Goal: Check status: Check status

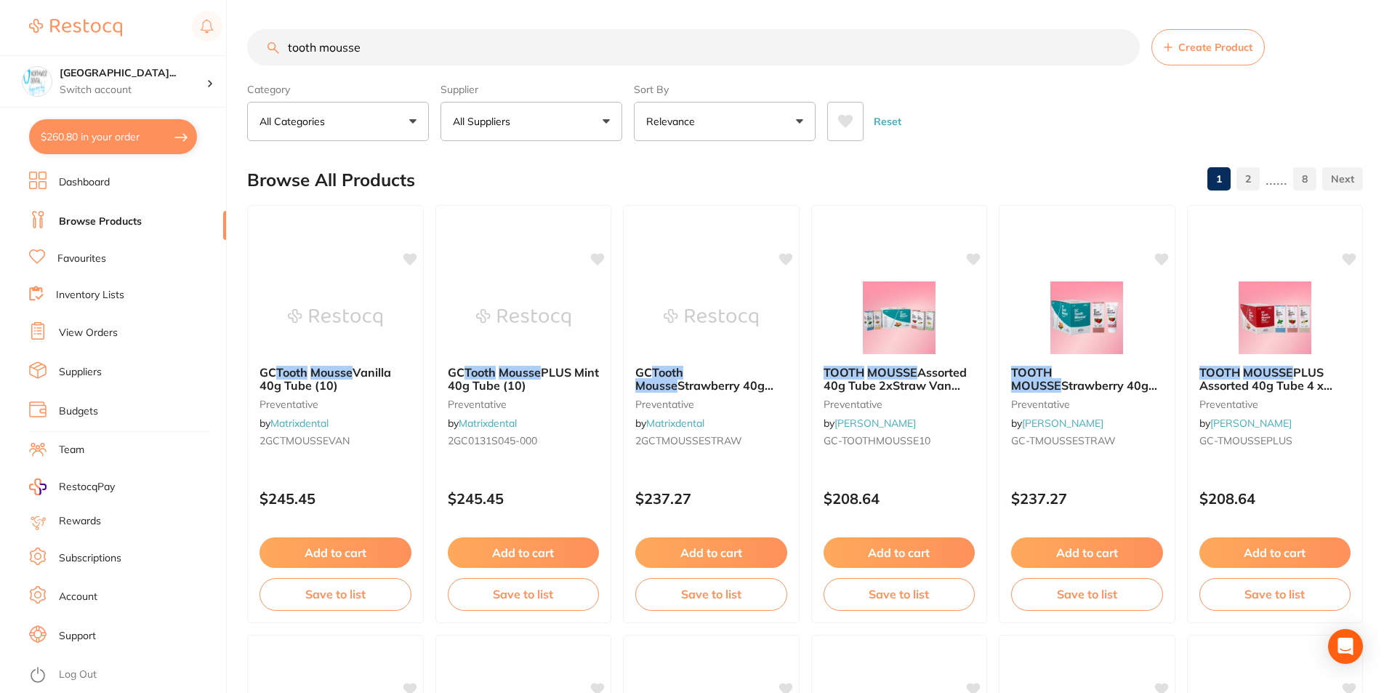
click at [94, 322] on li "View Orders" at bounding box center [127, 333] width 197 height 22
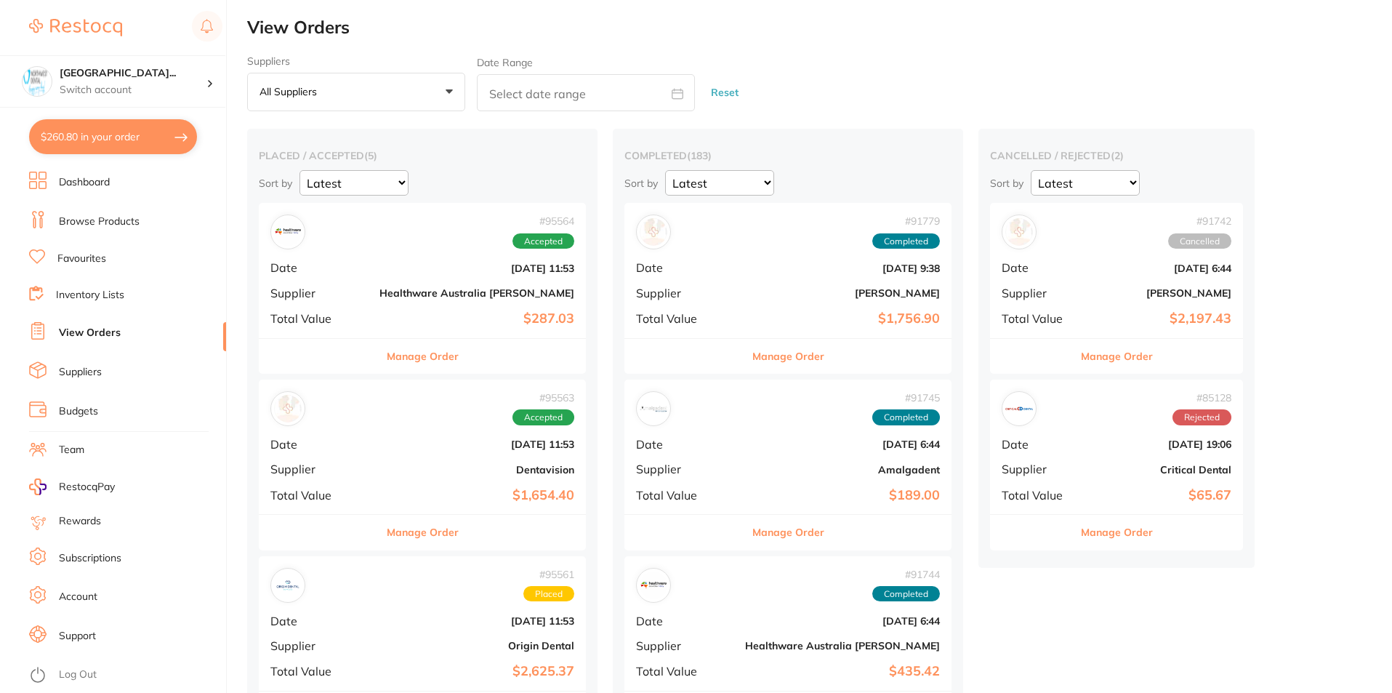
click at [377, 94] on button "All suppliers +0" at bounding box center [356, 92] width 218 height 39
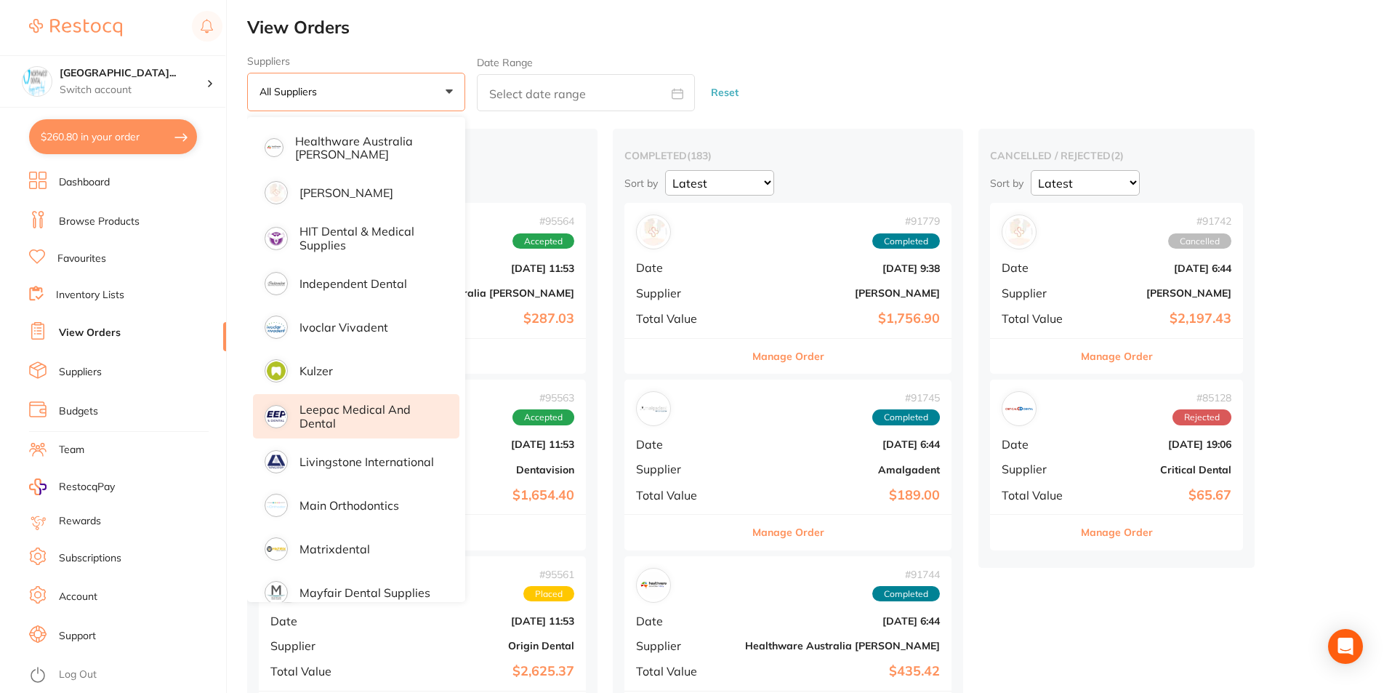
scroll to position [485, 0]
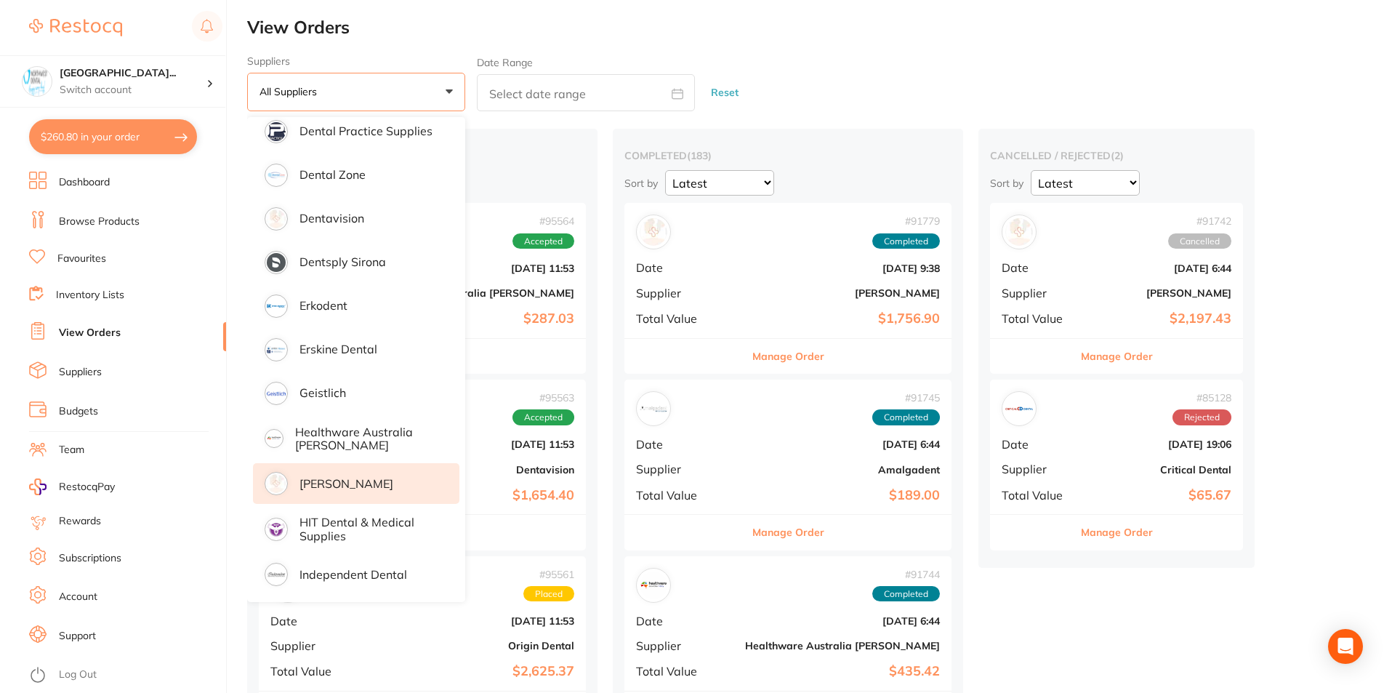
click at [342, 489] on p "[PERSON_NAME]" at bounding box center [346, 483] width 94 height 13
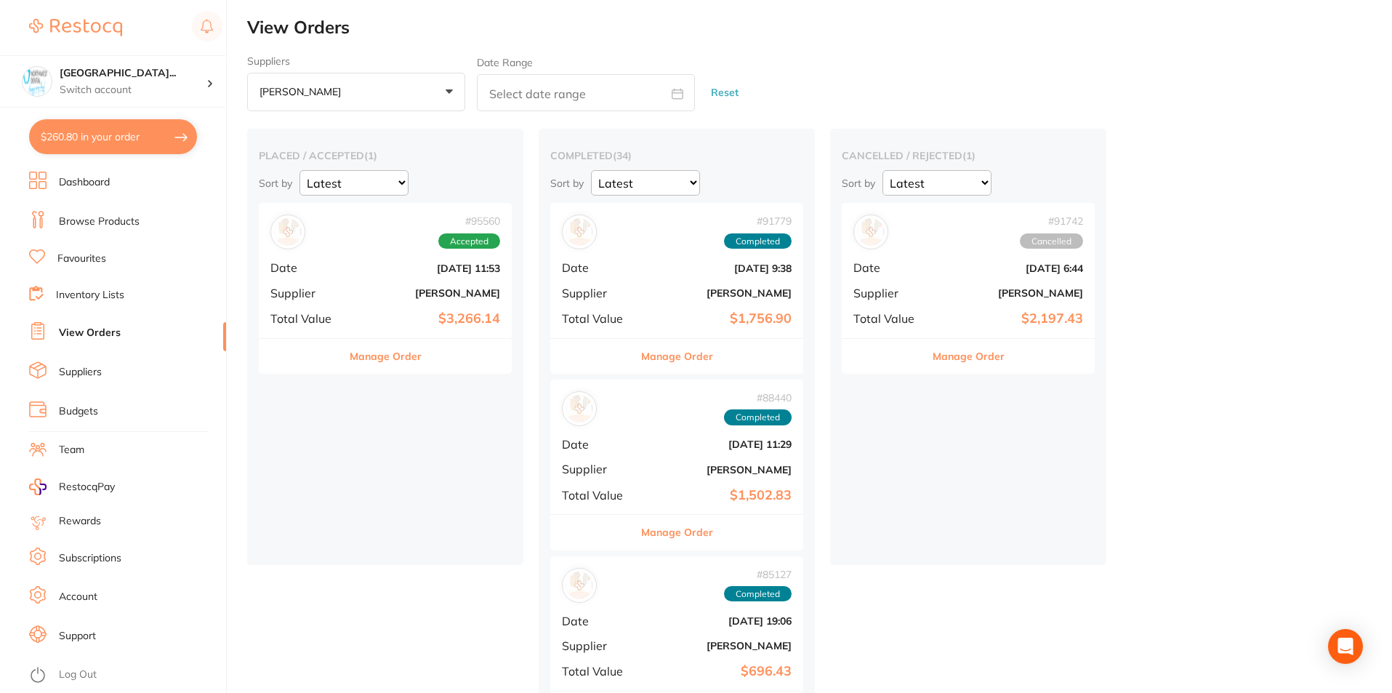
click at [398, 294] on b "[PERSON_NAME]" at bounding box center [427, 293] width 145 height 12
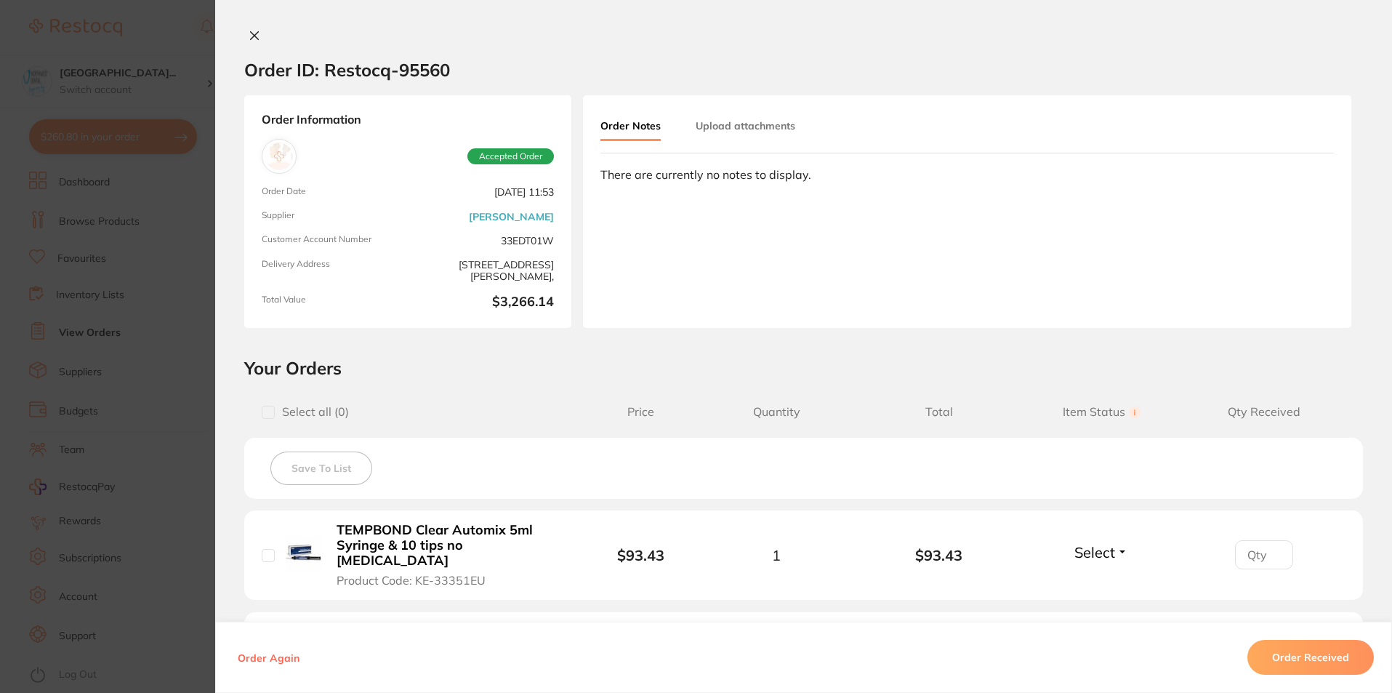
click at [250, 38] on icon at bounding box center [255, 36] width 12 height 12
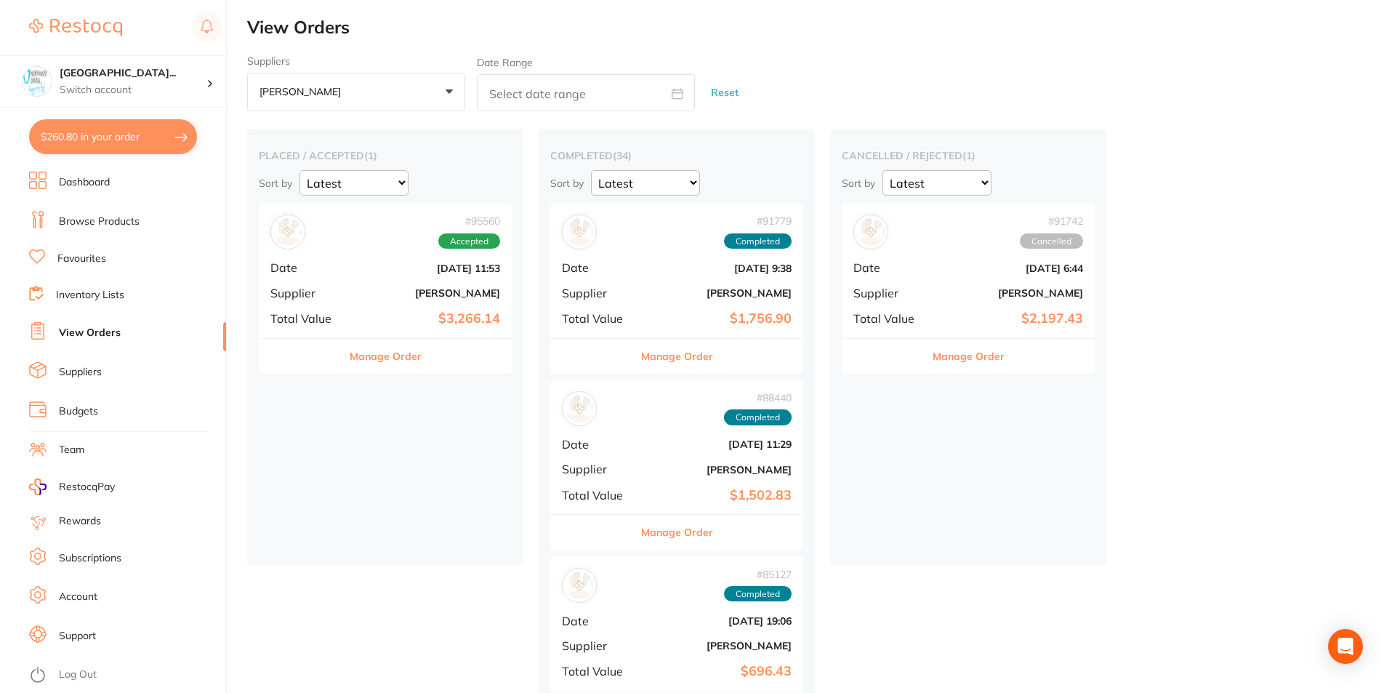
click at [682, 290] on b "[PERSON_NAME]" at bounding box center [718, 293] width 145 height 12
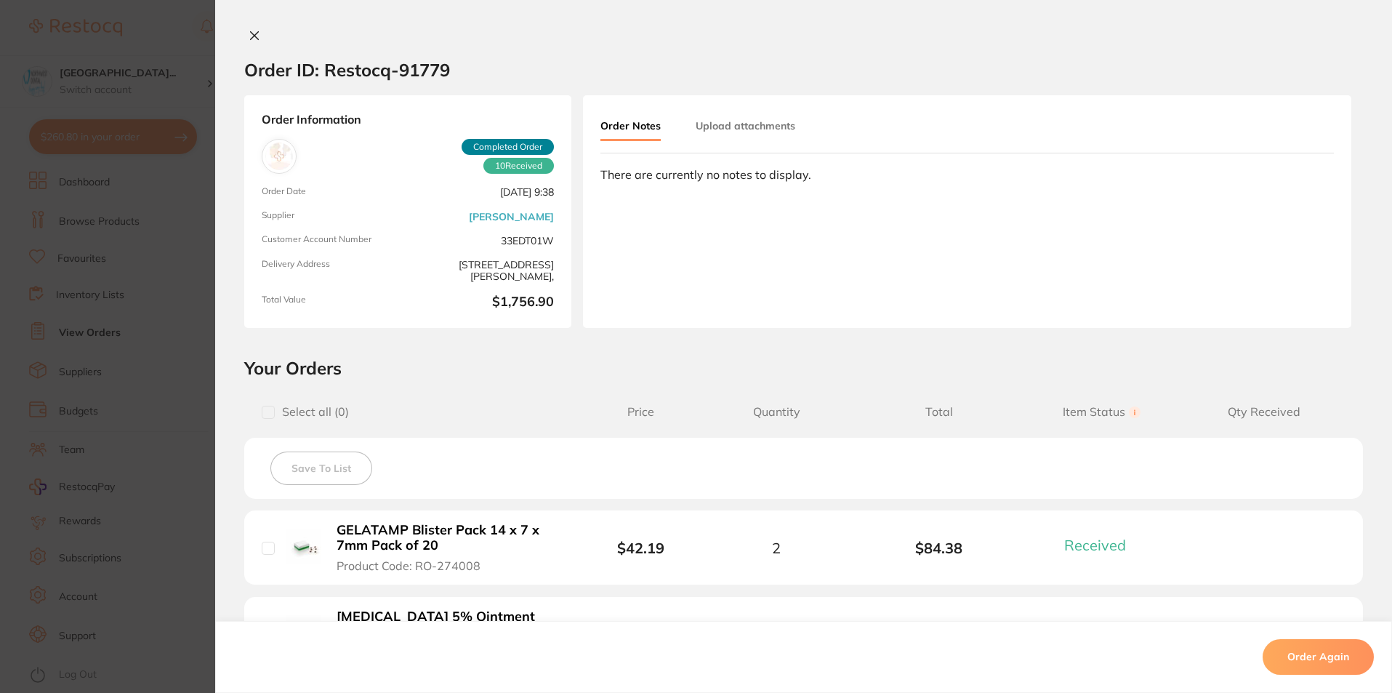
click at [249, 25] on div "Order ID: Restocq- 91779 Order Information 10 Received Completed Order Order Da…" at bounding box center [803, 346] width 1176 height 693
click at [244, 31] on button at bounding box center [254, 36] width 20 height 15
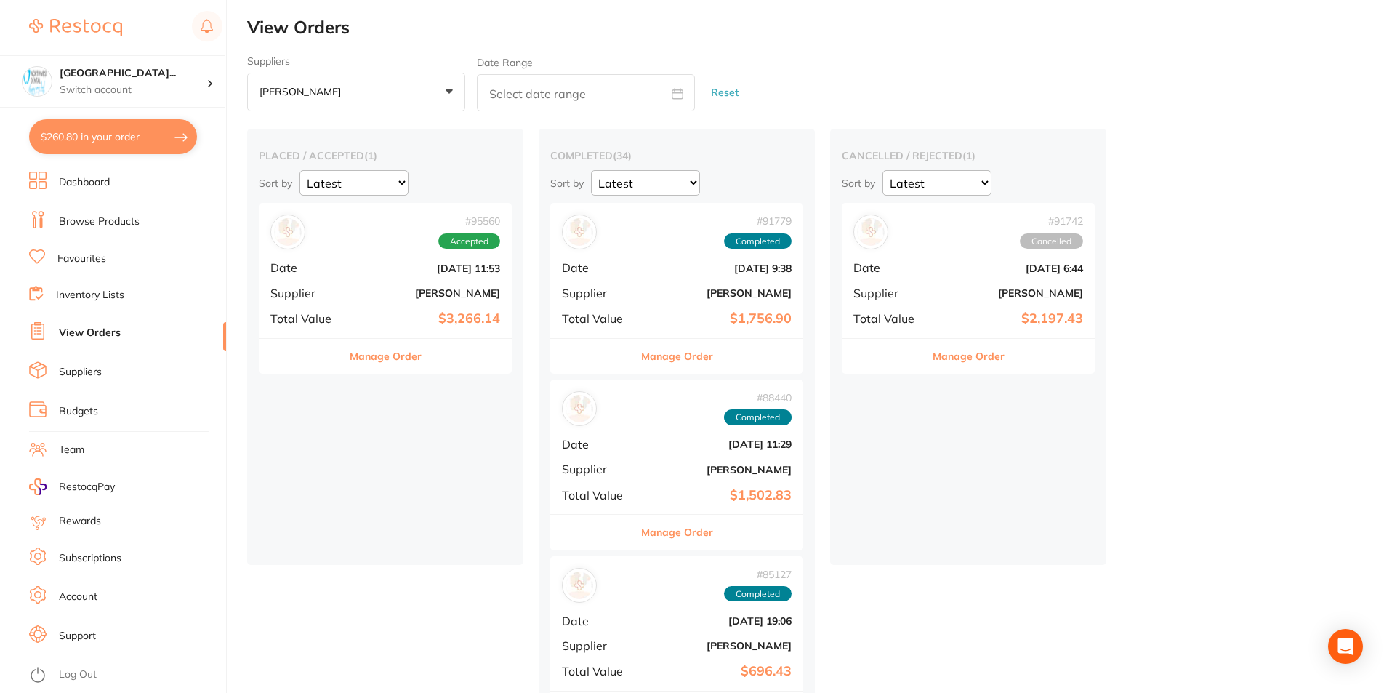
click at [637, 452] on div "# 88440 Completed Date [DATE] 11:29 Supplier [PERSON_NAME] Total Value $1,502.83" at bounding box center [676, 446] width 253 height 134
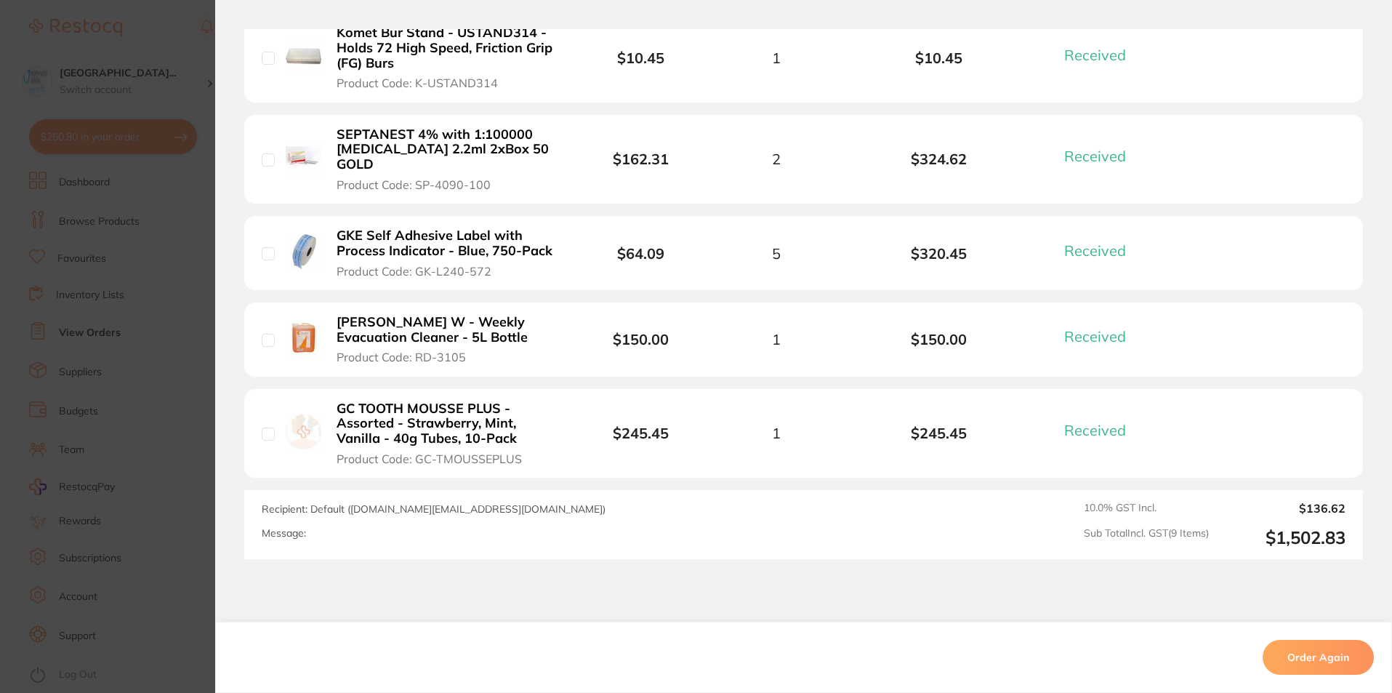
scroll to position [911, 0]
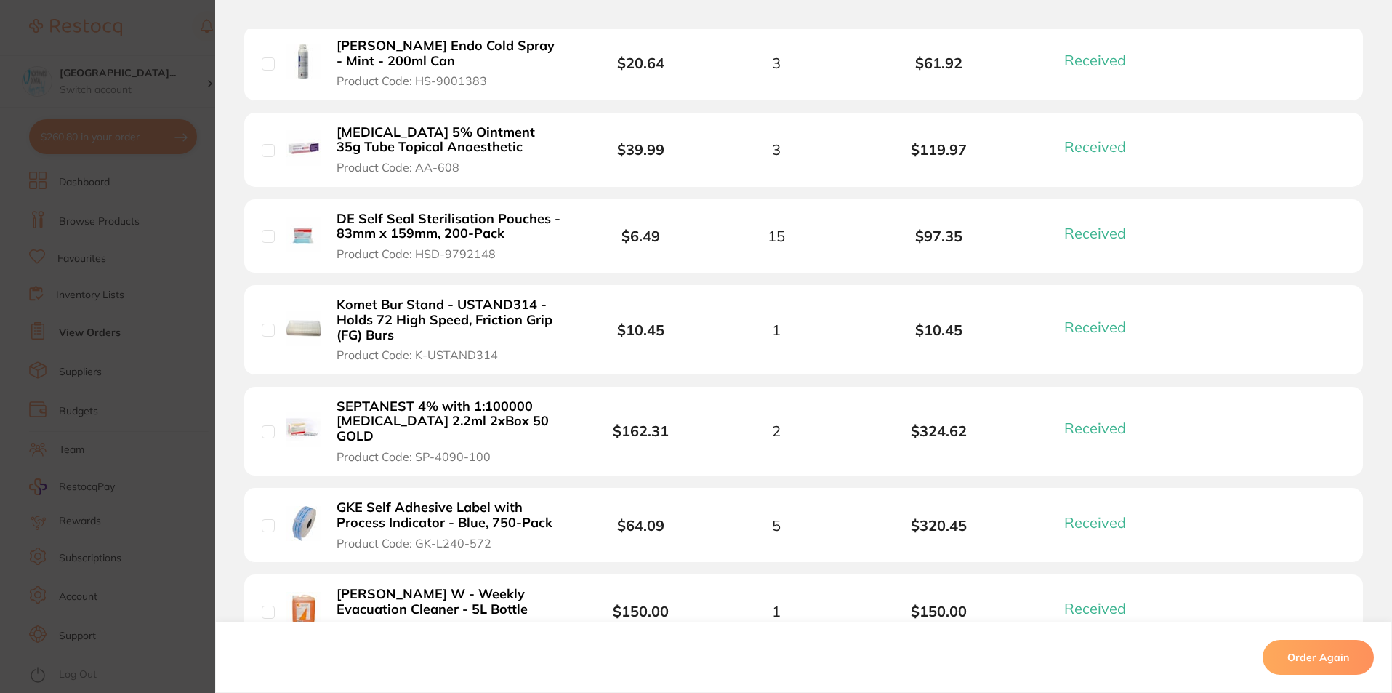
drag, startPoint x: 594, startPoint y: 415, endPoint x: 602, endPoint y: 392, distance: 23.7
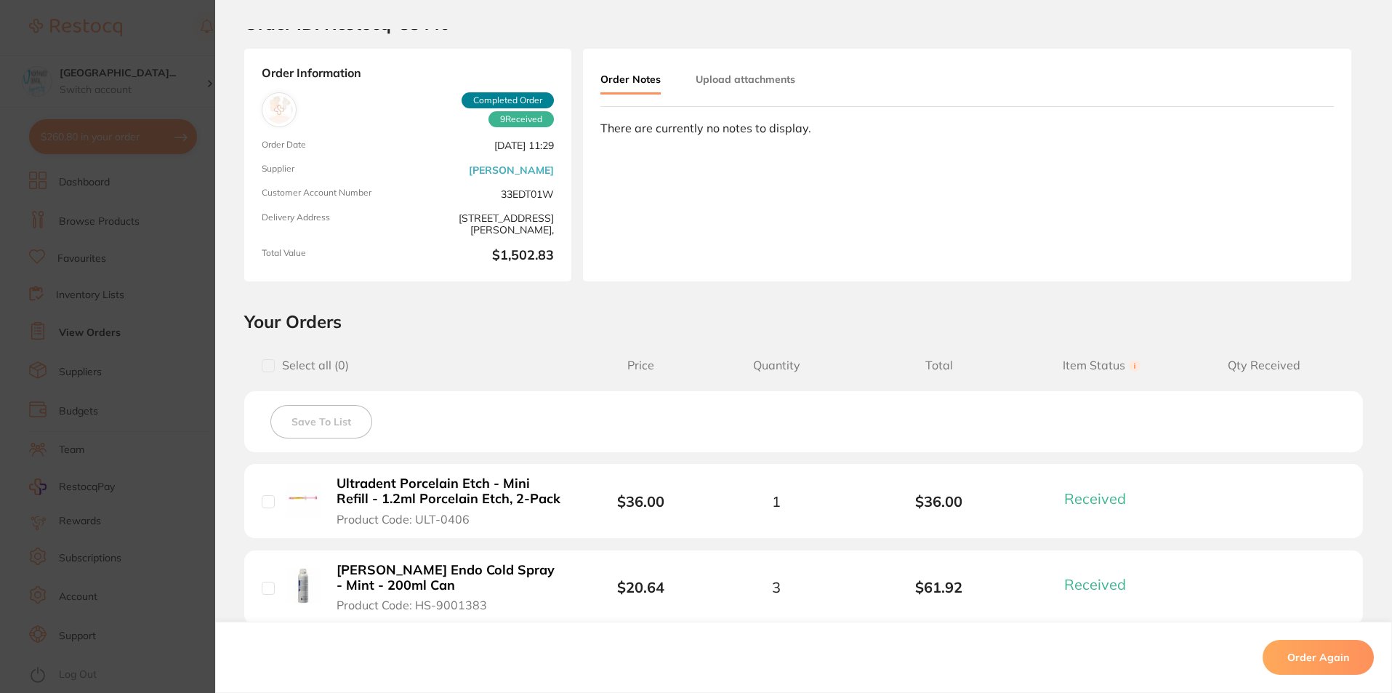
scroll to position [0, 0]
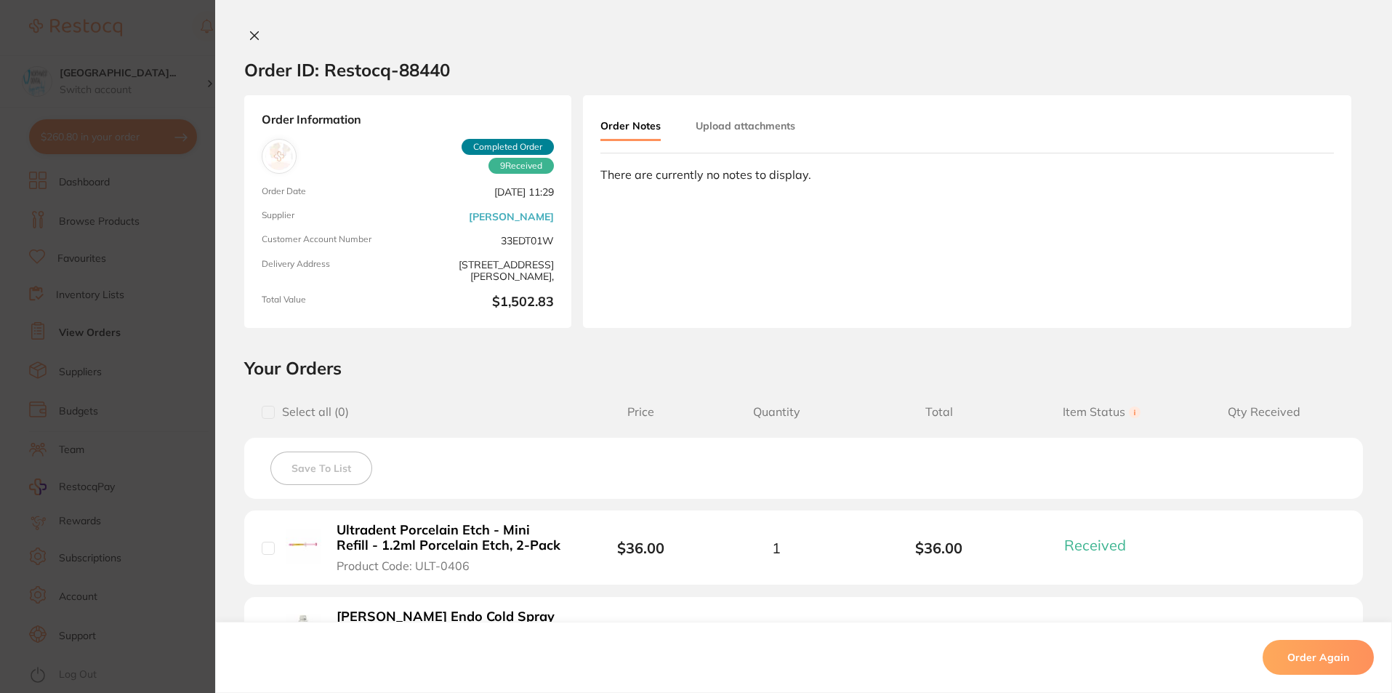
click at [160, 14] on section "Order ID: Restocq- 88440 Order Information 9 Received Completed Order Order Dat…" at bounding box center [696, 346] width 1392 height 693
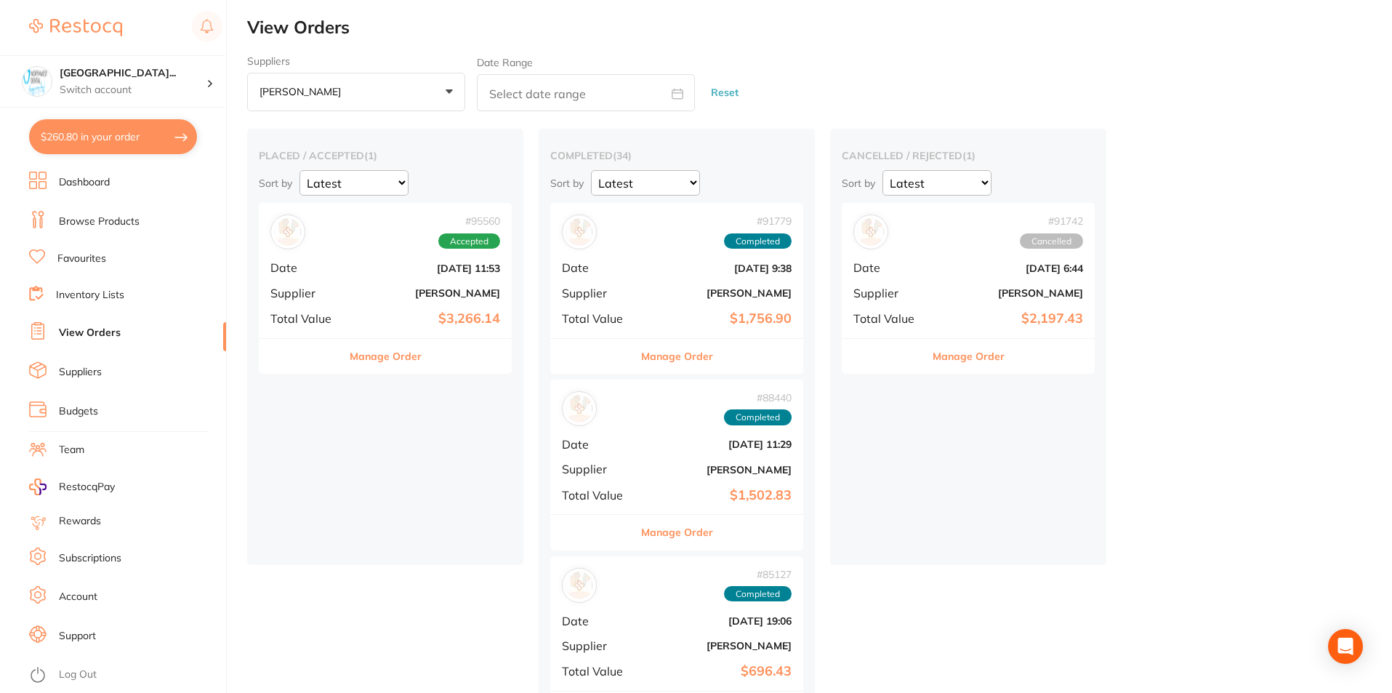
click at [113, 142] on button "$260.80 in your order" at bounding box center [113, 136] width 168 height 35
checkbox input "true"
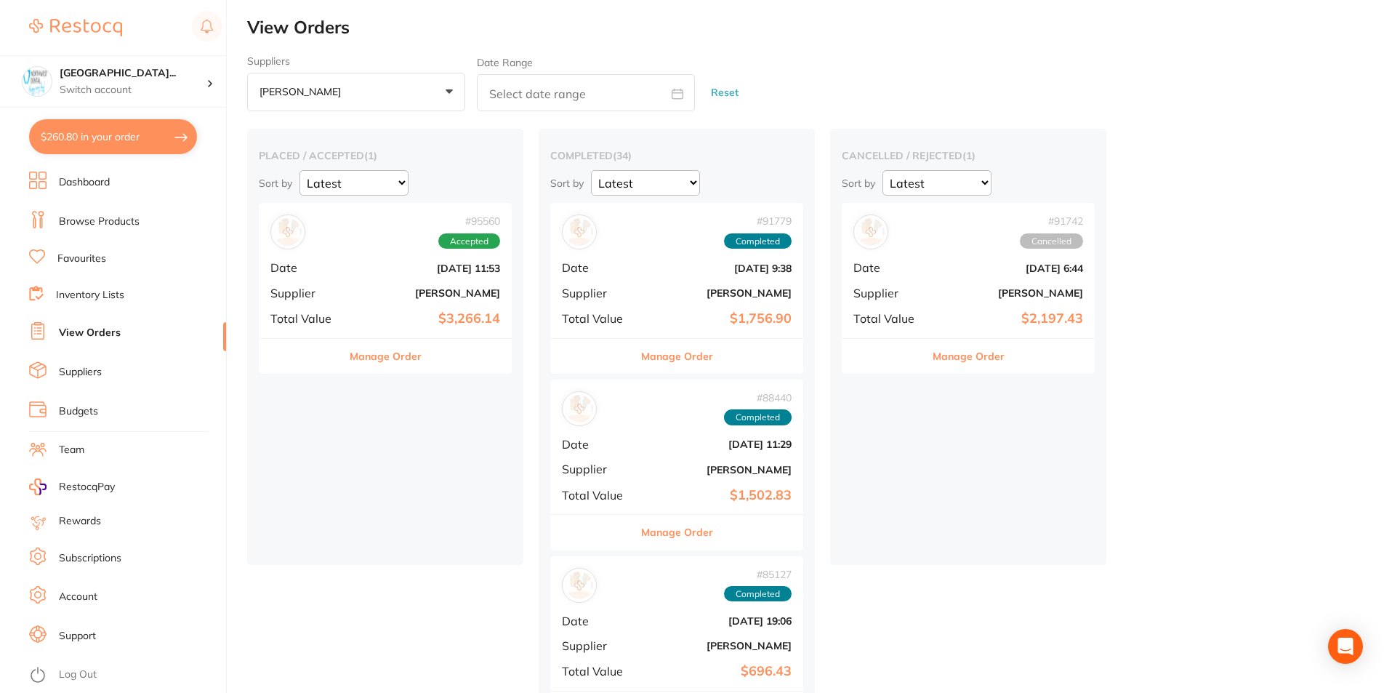
checkbox input "true"
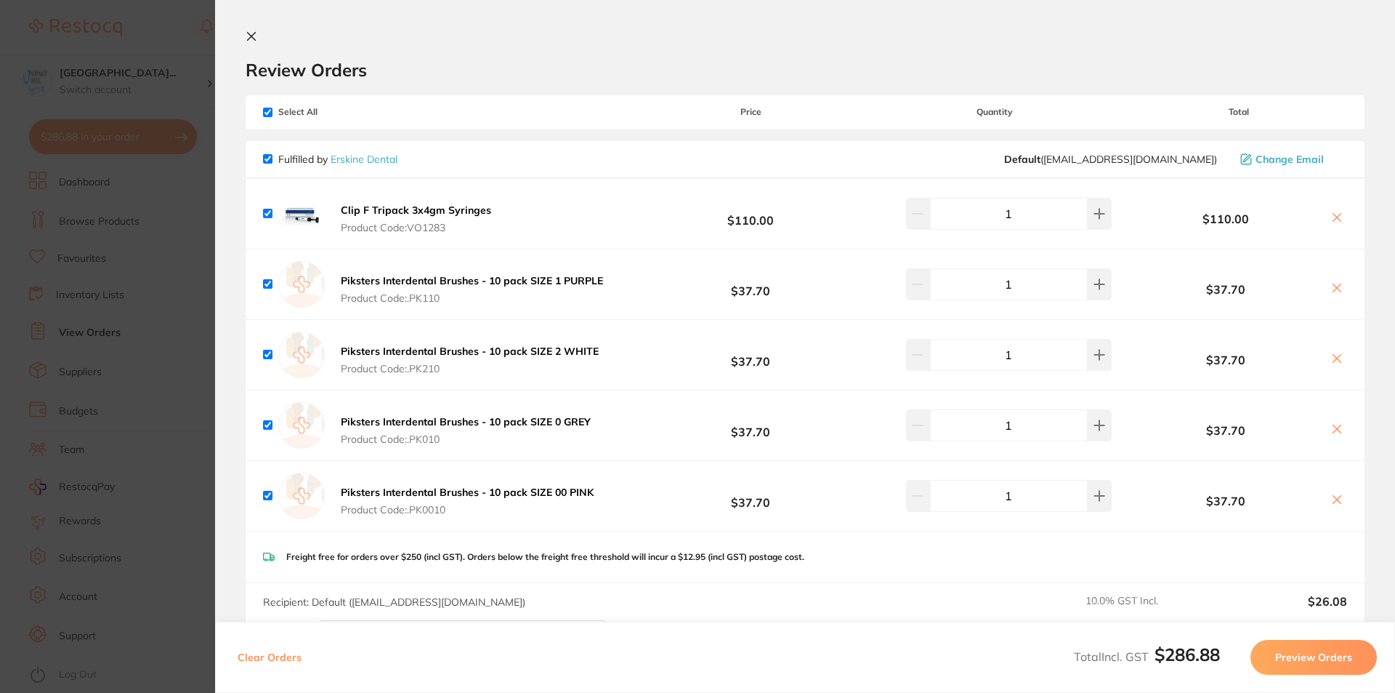
click at [255, 37] on icon at bounding box center [252, 37] width 12 height 12
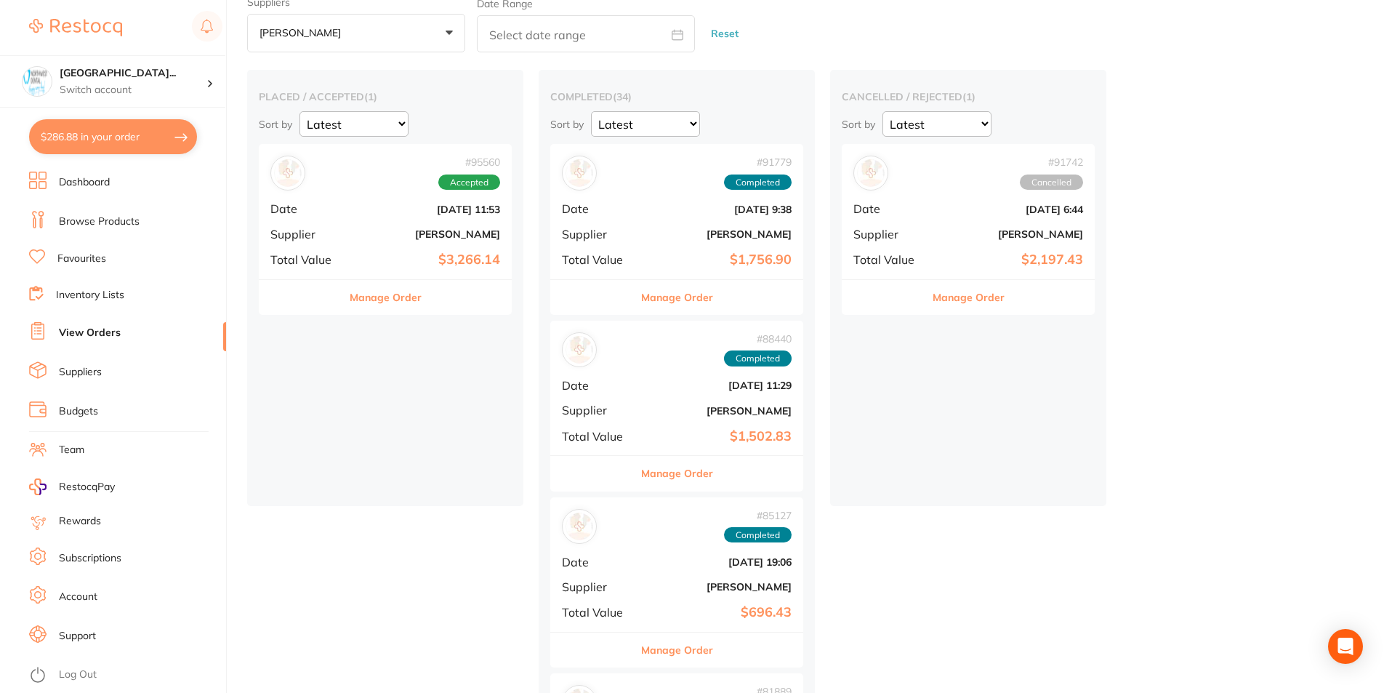
click at [111, 132] on button "$286.88 in your order" at bounding box center [113, 136] width 168 height 35
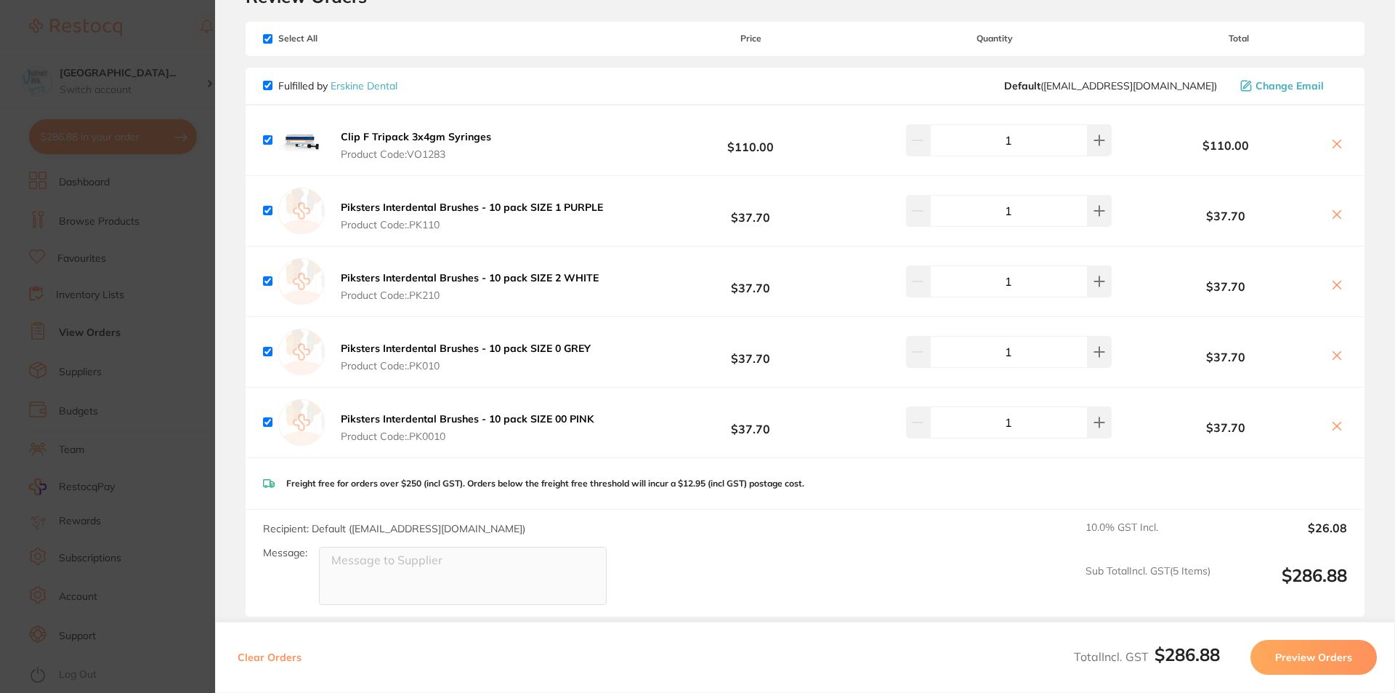
scroll to position [0, 0]
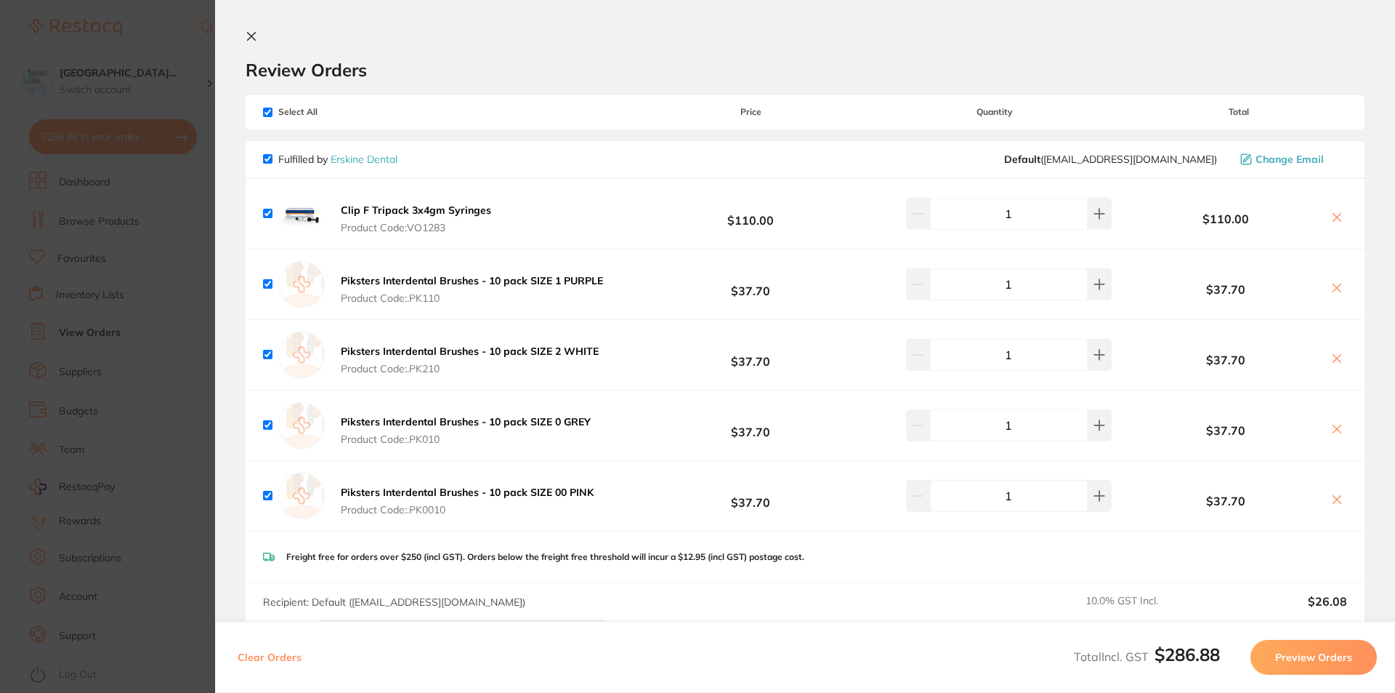
click at [249, 38] on icon at bounding box center [252, 37] width 8 height 8
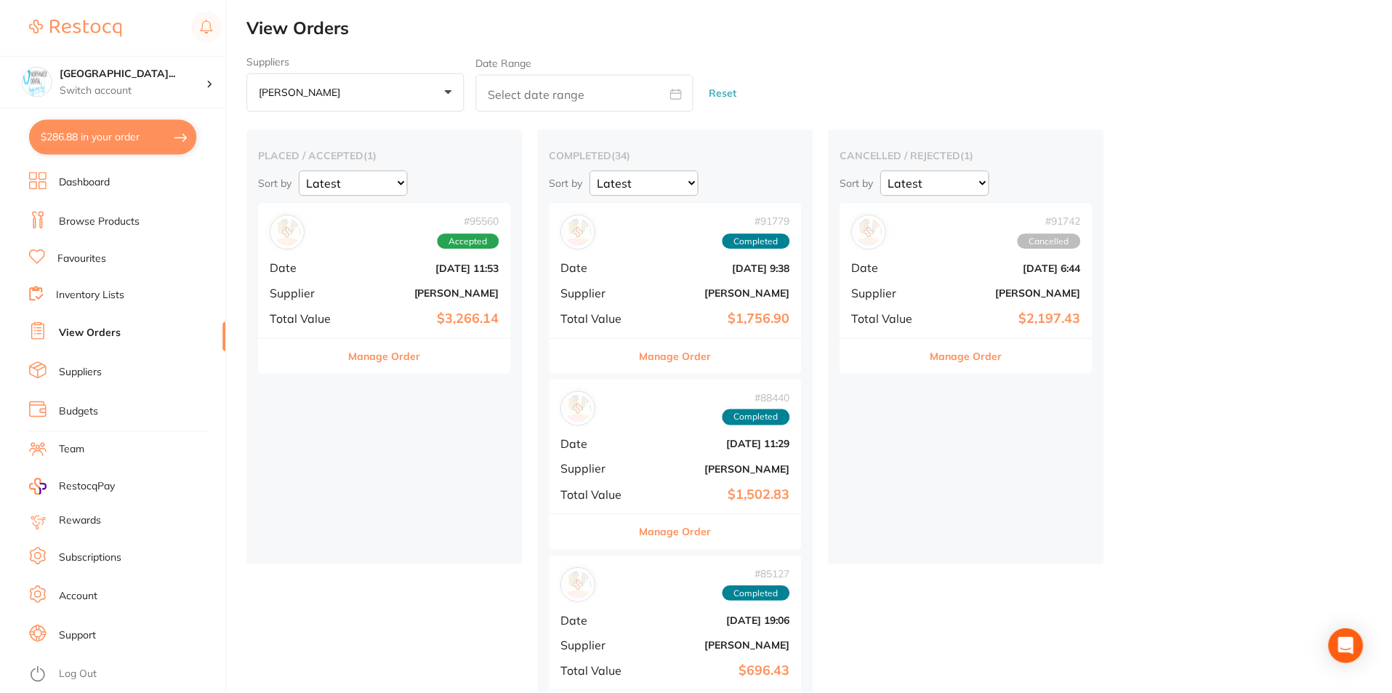
scroll to position [59, 0]
